Goal: Task Accomplishment & Management: Use online tool/utility

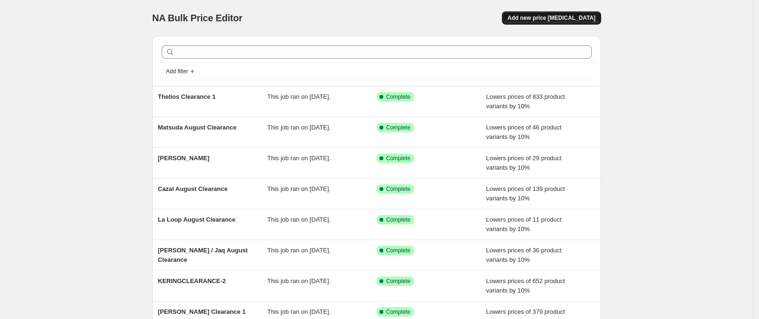
click at [588, 17] on span "Add new price [MEDICAL_DATA]" at bounding box center [552, 18] width 88 height 8
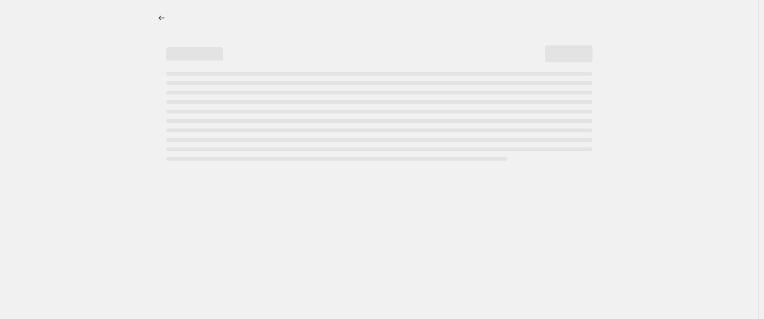
select select "percentage"
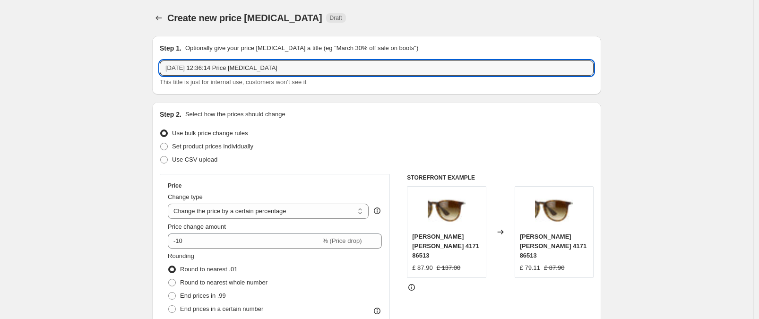
drag, startPoint x: 316, startPoint y: 70, endPoint x: 128, endPoint y: 52, distance: 188.9
click at [317, 76] on div "[DATE] 12:36:14 Price [MEDICAL_DATA] This title is just for internal use, custo…" at bounding box center [377, 73] width 434 height 26
drag, startPoint x: 340, startPoint y: 69, endPoint x: 106, endPoint y: 66, distance: 233.5
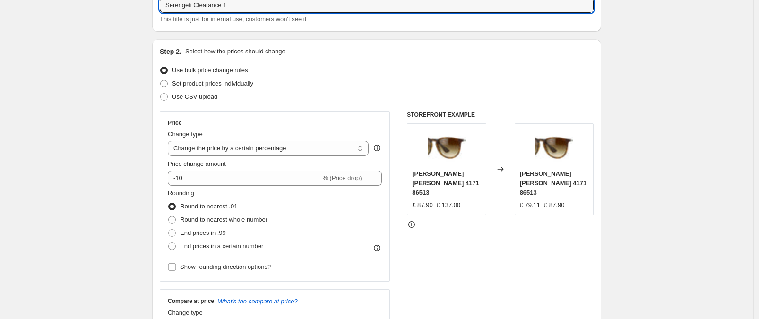
scroll to position [63, 0]
type input "Serengeti Clearance 1"
click at [244, 222] on span "Round to nearest whole number" at bounding box center [223, 219] width 87 height 7
click at [169, 216] on input "Round to nearest whole number" at bounding box center [168, 216] width 0 height 0
radio input "true"
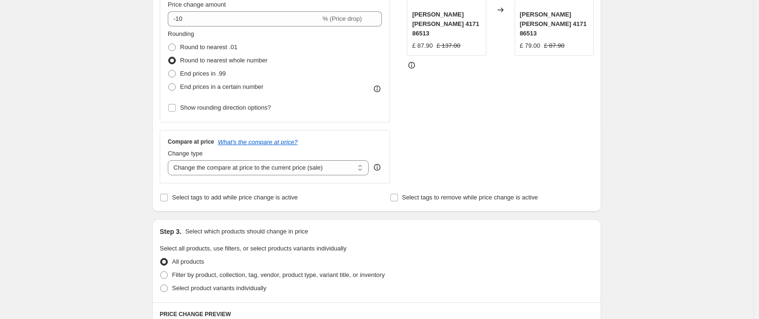
scroll to position [232, 0]
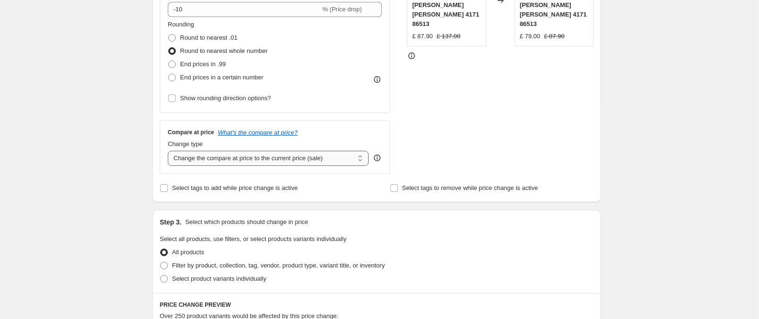
click at [295, 155] on select "Change the compare at price to the current price (sale) Change the compare at p…" at bounding box center [268, 158] width 201 height 15
select select "no_change"
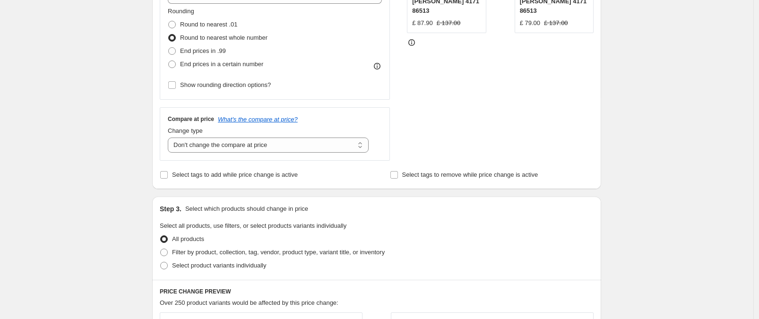
scroll to position [246, 0]
click at [371, 248] on span "Filter by product, collection, tag, vendor, product type, variant title, or inv…" at bounding box center [278, 251] width 213 height 7
click at [161, 248] on input "Filter by product, collection, tag, vendor, product type, variant title, or inv…" at bounding box center [160, 248] width 0 height 0
radio input "true"
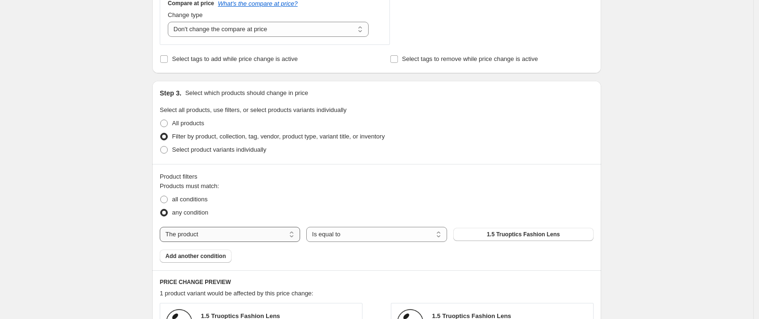
scroll to position [362, 0]
click at [269, 233] on select "The product The product's collection The product's tag The product's vendor The…" at bounding box center [230, 233] width 140 height 15
select select "tag"
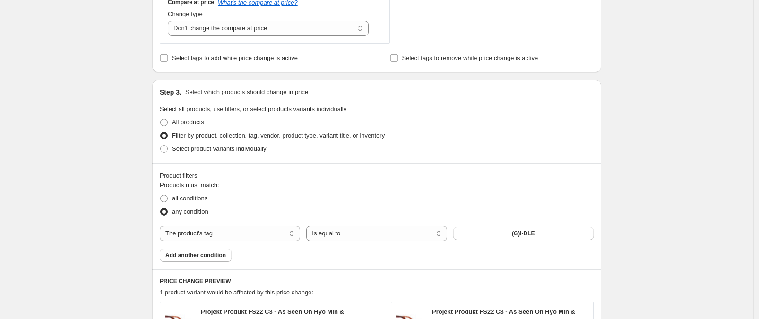
click at [503, 233] on button "(G)I-DLE" at bounding box center [523, 233] width 140 height 13
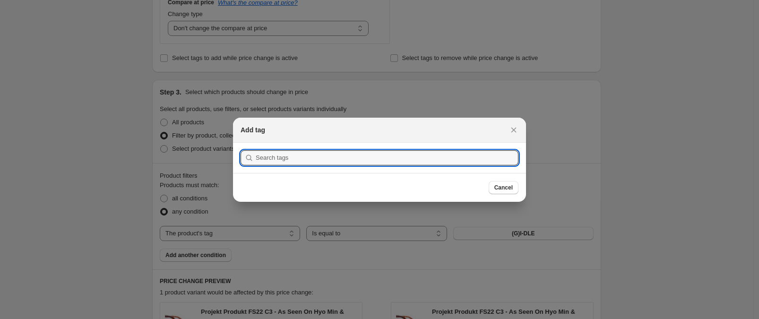
type input "0"
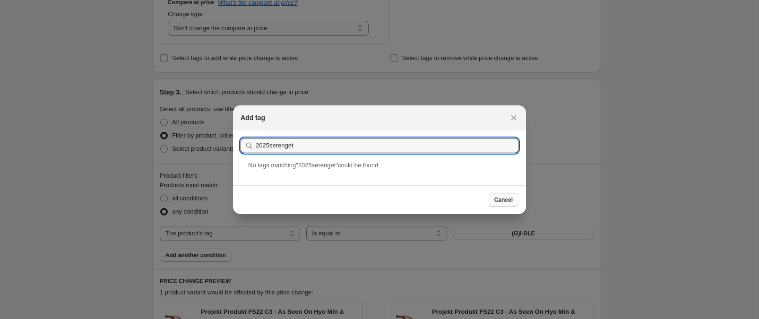
type input "2025serenget"
click at [504, 196] on span "Cancel" at bounding box center [503, 200] width 18 height 8
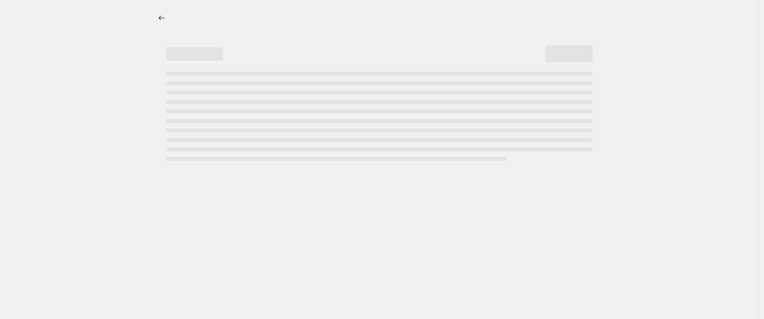
select select "percentage"
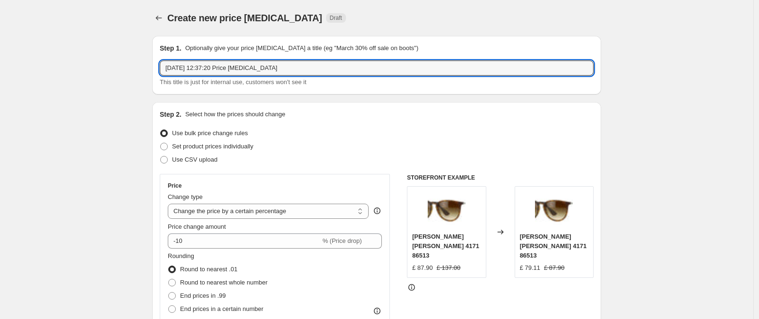
drag, startPoint x: 307, startPoint y: 71, endPoint x: 69, endPoint y: 41, distance: 240.1
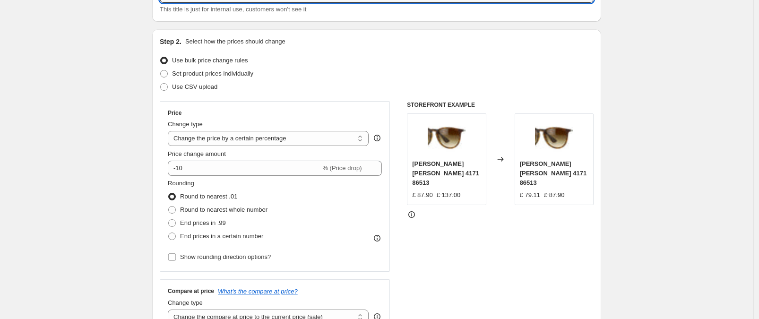
scroll to position [75, 0]
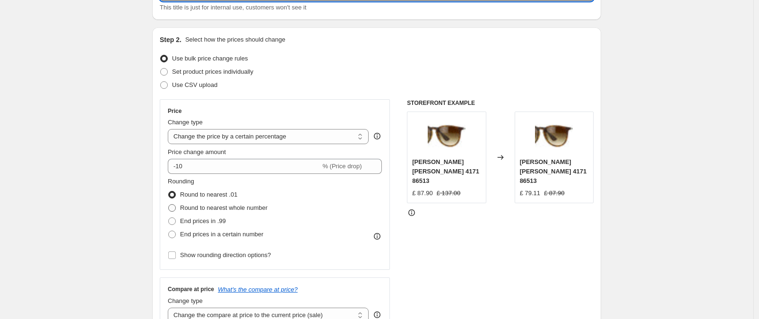
type input "Serengeti Clearance 1"
click at [254, 211] on span "Round to nearest whole number" at bounding box center [223, 207] width 87 height 7
click at [169, 205] on input "Round to nearest whole number" at bounding box center [168, 204] width 0 height 0
radio input "true"
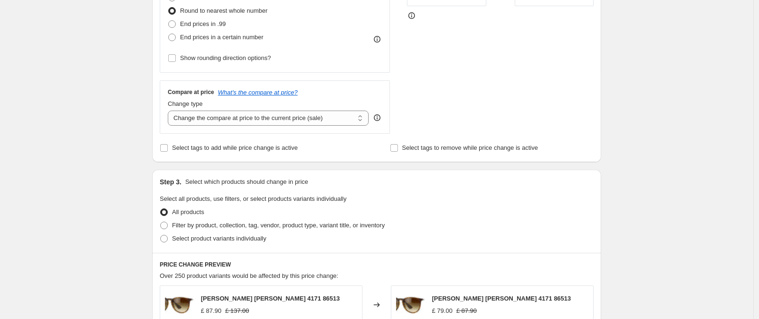
scroll to position [313, 0]
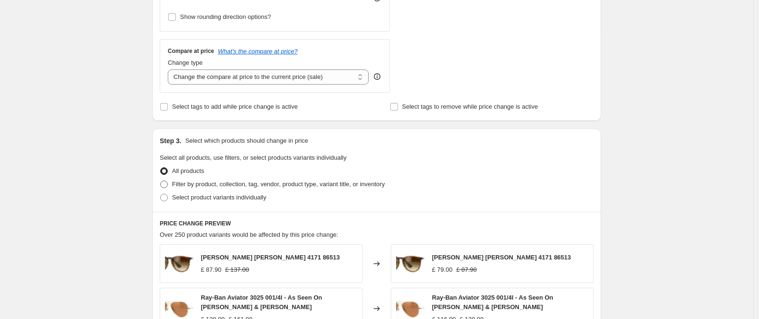
click at [253, 184] on span "Filter by product, collection, tag, vendor, product type, variant title, or inv…" at bounding box center [278, 184] width 213 height 7
click at [161, 181] on input "Filter by product, collection, tag, vendor, product type, variant title, or inv…" at bounding box center [160, 181] width 0 height 0
radio input "true"
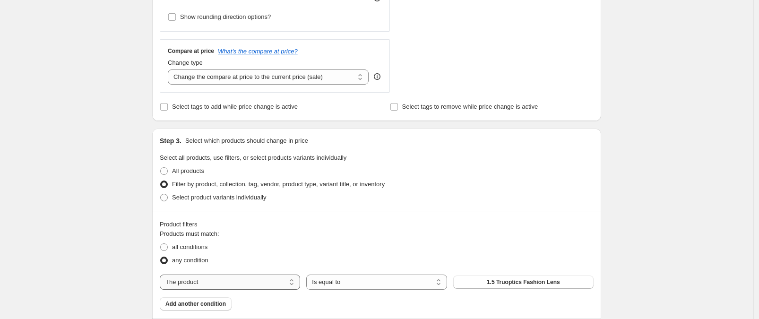
click at [235, 282] on select "The product The product's collection The product's tag The product's vendor The…" at bounding box center [230, 282] width 140 height 15
select select "tag"
click at [523, 281] on span "(G)I-DLE" at bounding box center [523, 282] width 23 height 8
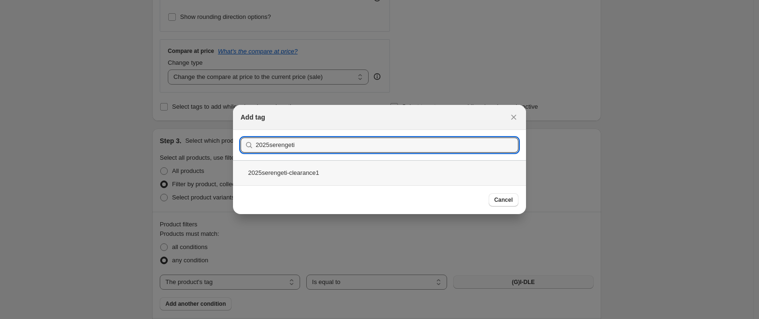
type input "2025serengeti"
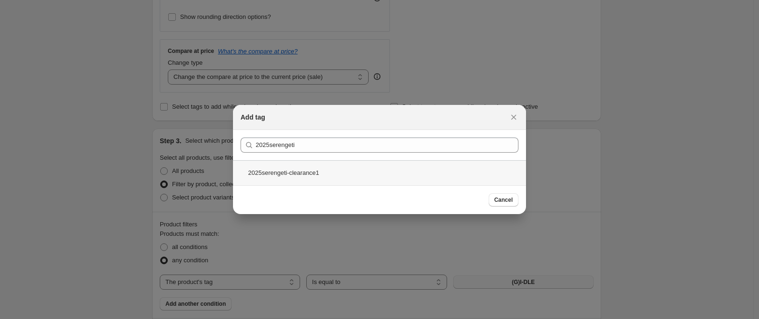
click at [298, 169] on div "2025serengeti-clearance1" at bounding box center [379, 172] width 293 height 25
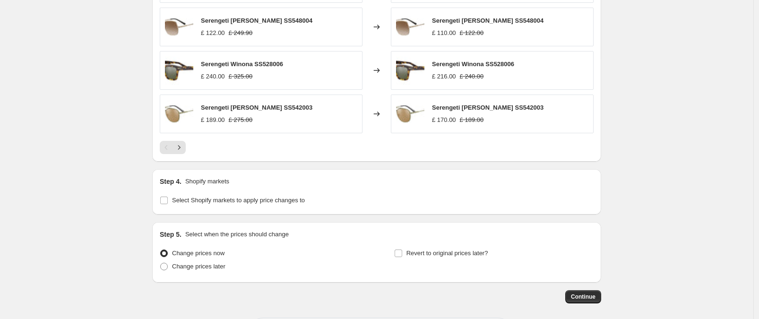
scroll to position [785, 0]
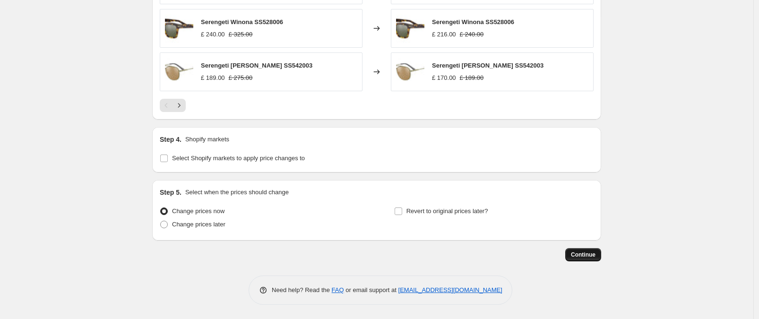
click at [583, 252] on span "Continue" at bounding box center [583, 255] width 25 height 8
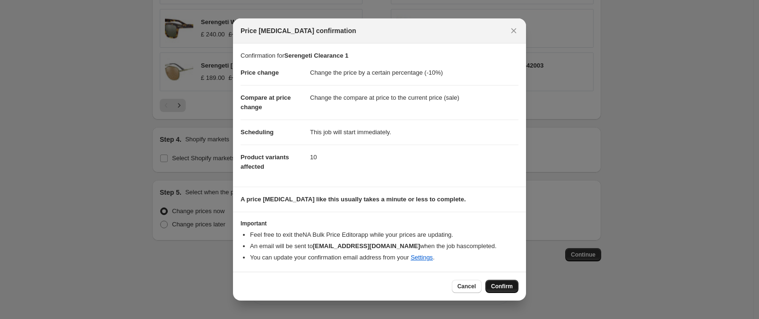
click at [497, 285] on span "Confirm" at bounding box center [502, 287] width 22 height 8
type input "Serengeti Clearance 1"
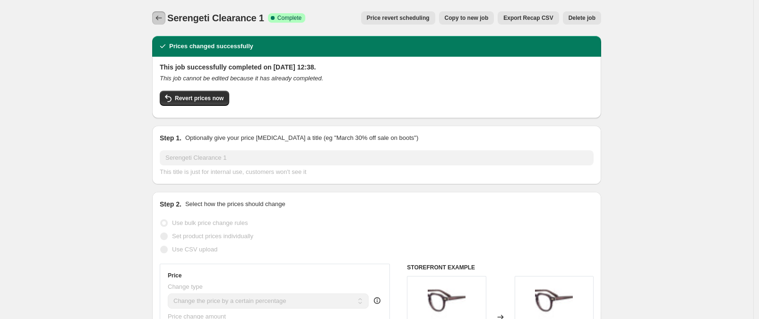
click at [165, 17] on button "Price change jobs" at bounding box center [158, 17] width 13 height 13
